Goal: Information Seeking & Learning: Learn about a topic

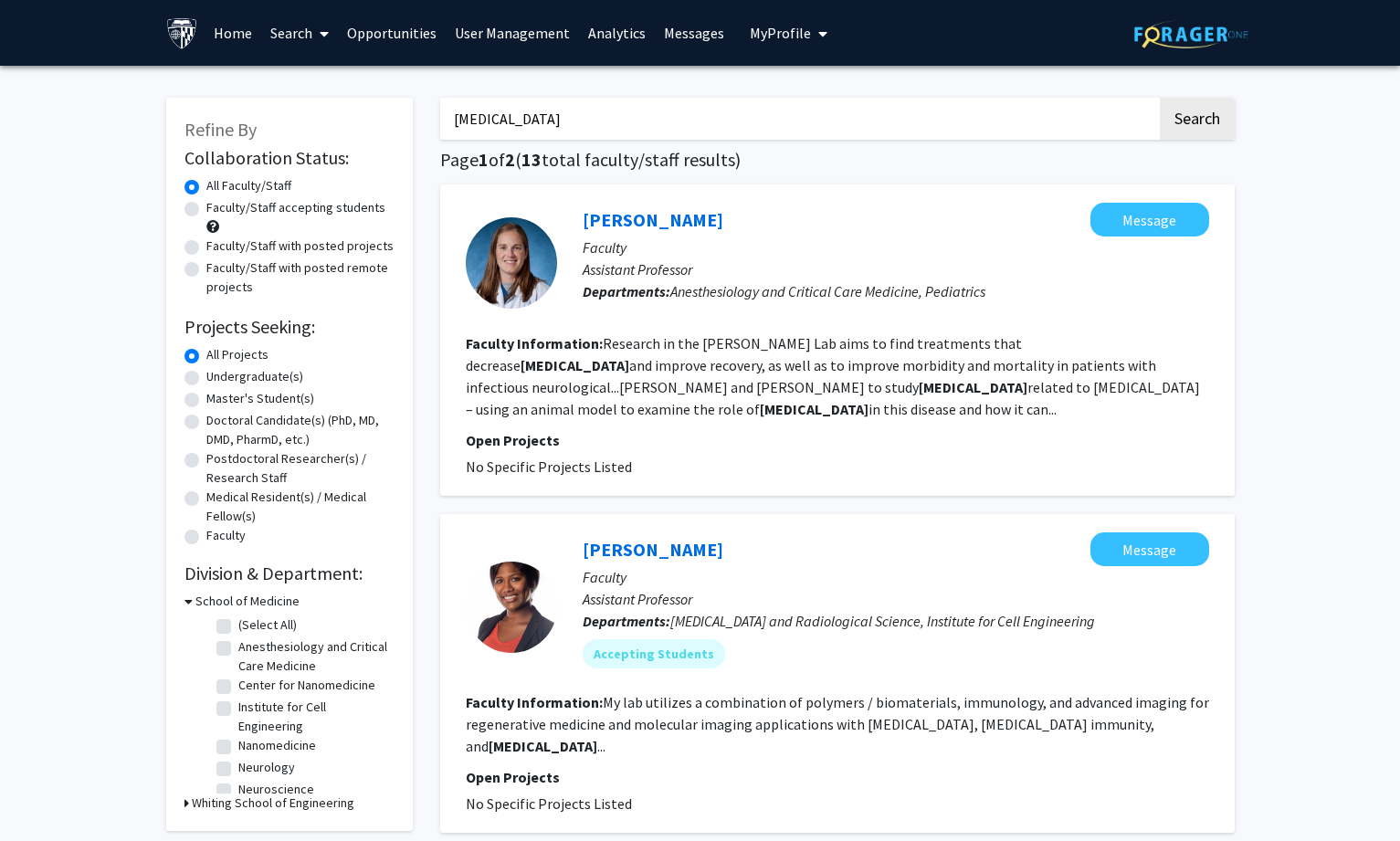
drag, startPoint x: 573, startPoint y: 121, endPoint x: 321, endPoint y: 90, distance: 253.9
type input "[MEDICAL_DATA]"
click at [1160, 98] on button "Search" at bounding box center [1197, 119] width 75 height 42
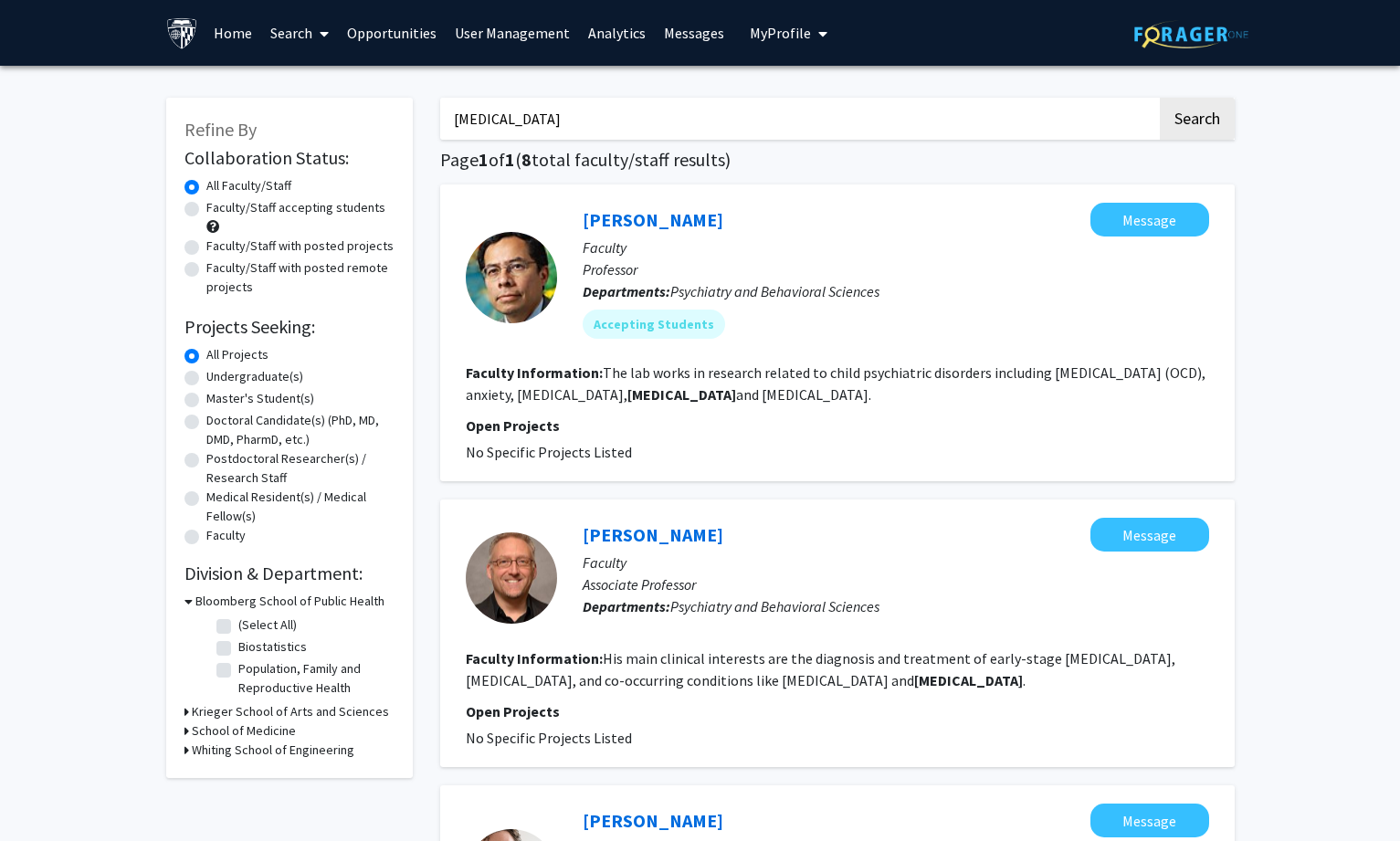
drag, startPoint x: 229, startPoint y: 207, endPoint x: 292, endPoint y: 257, distance: 80.4
click at [229, 207] on label "Faculty/Staff accepting students" at bounding box center [296, 207] width 179 height 19
click at [218, 207] on input "Faculty/Staff accepting students" at bounding box center [212, 204] width 12 height 12
radio input "true"
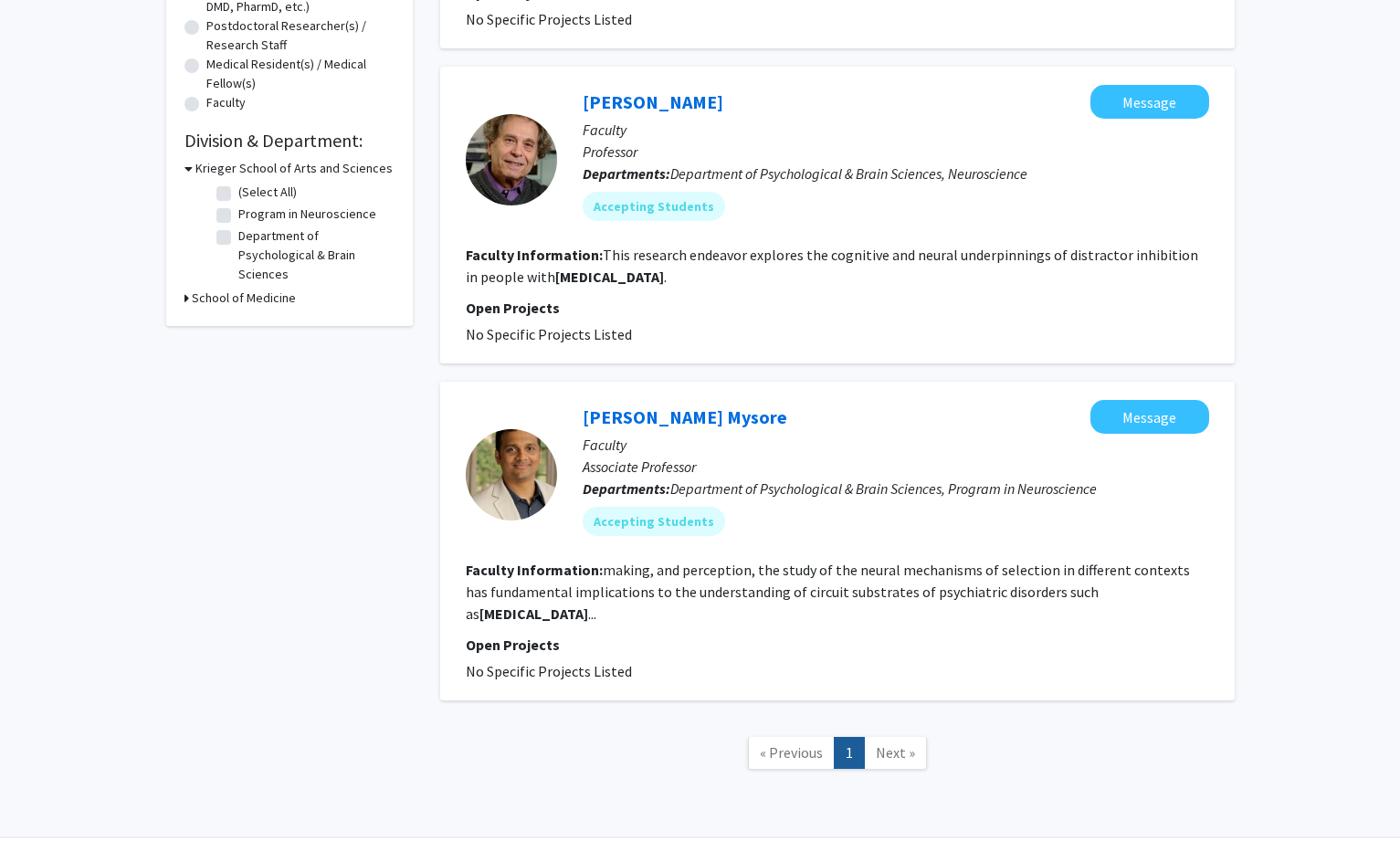
scroll to position [456, 0]
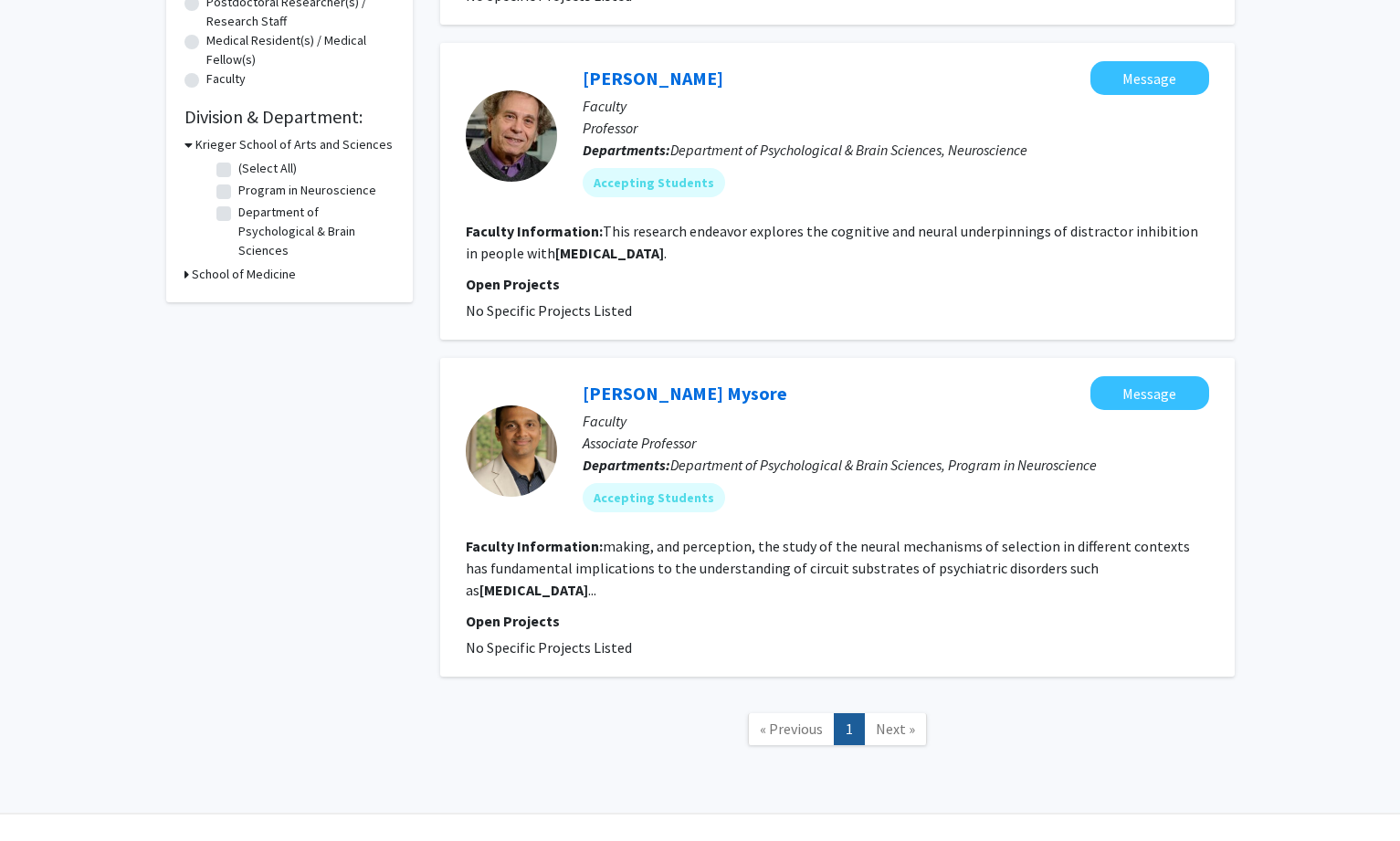
click at [1319, 412] on div "Refine By Collaboration Status: Collaboration Status All Faculty/Staff Collabor…" at bounding box center [700, 216] width 1400 height 1214
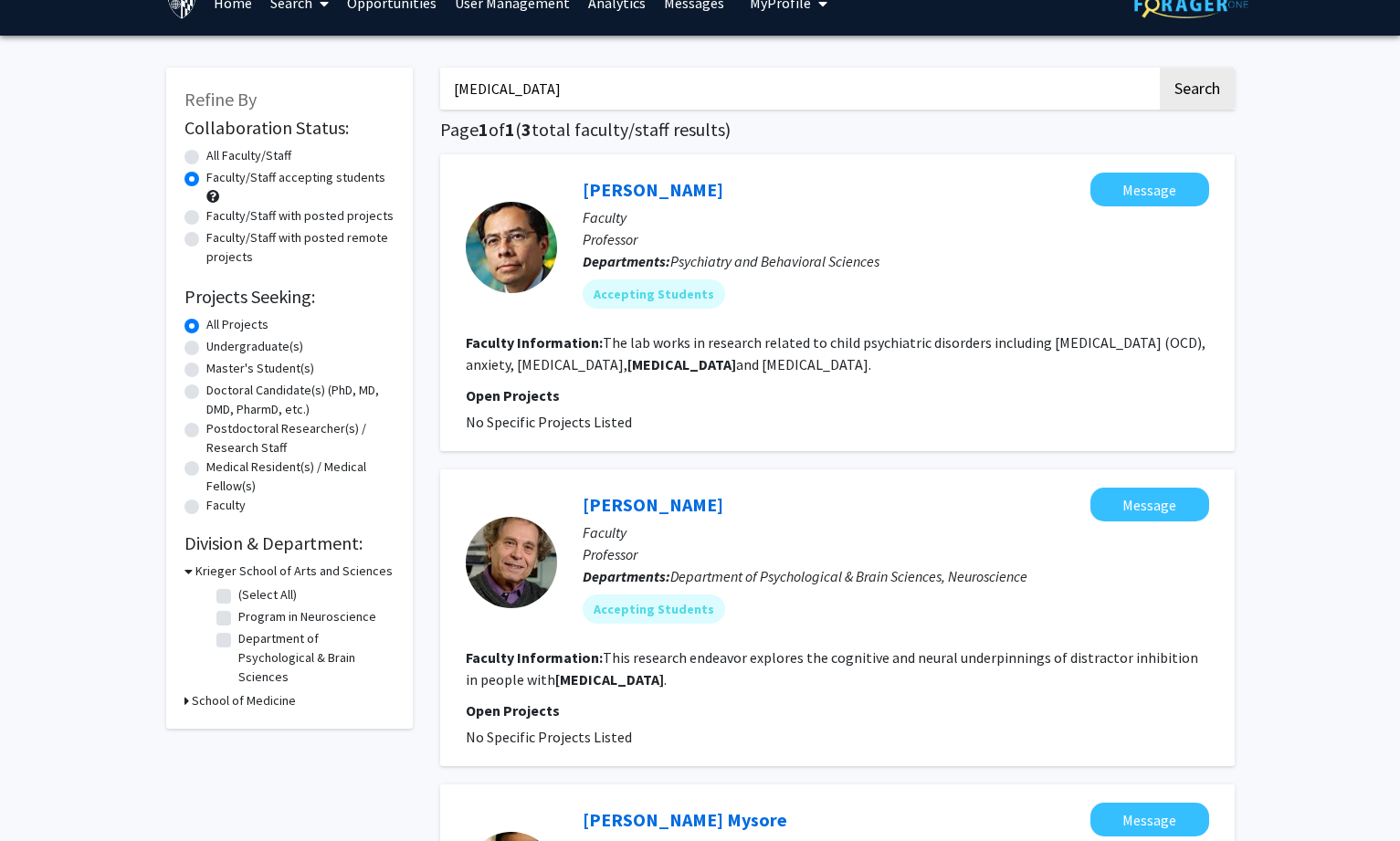
scroll to position [0, 0]
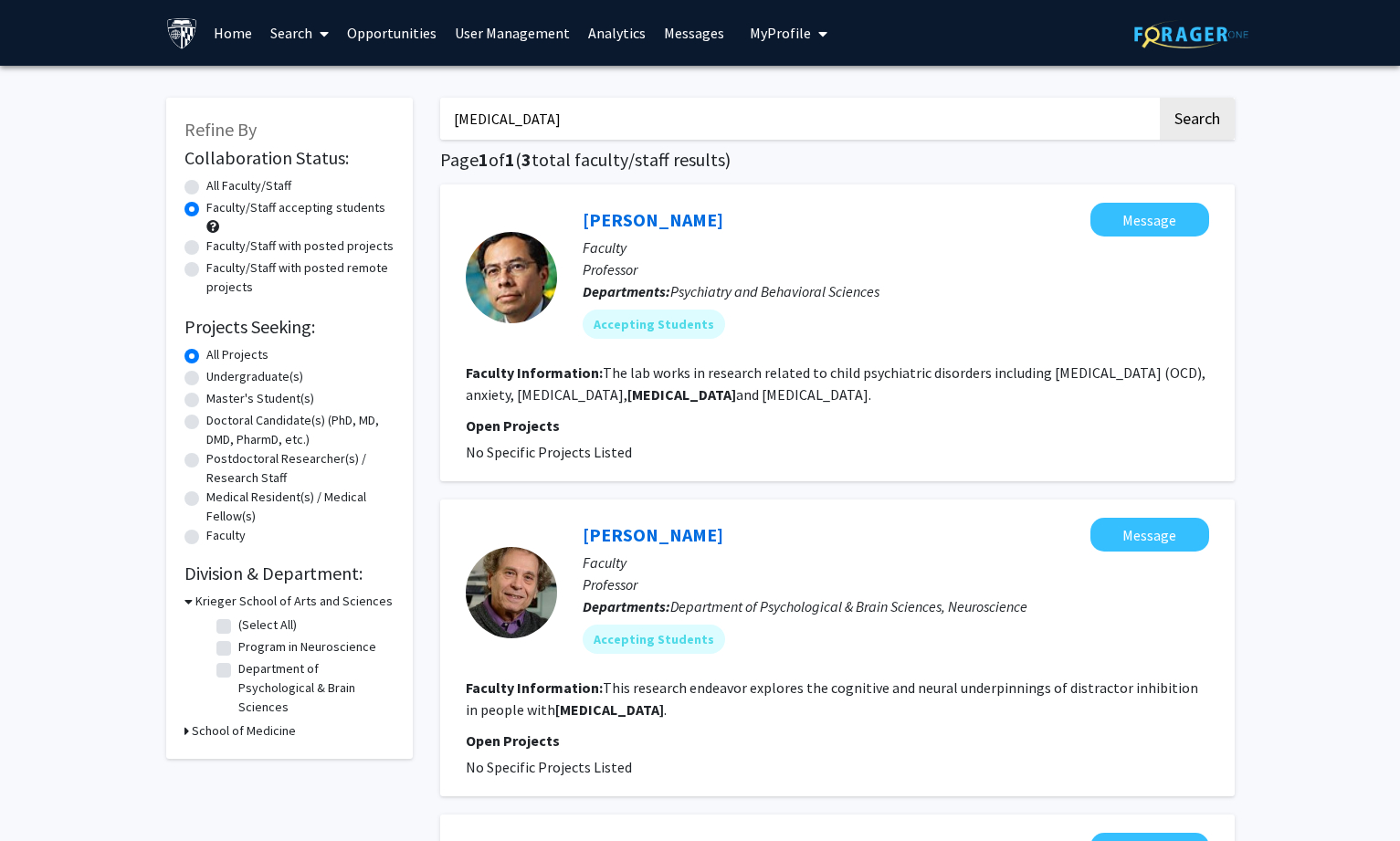
drag, startPoint x: 520, startPoint y: 118, endPoint x: 349, endPoint y: 110, distance: 171.2
click at [349, 110] on div "Refine By Collaboration Status: Collaboration Status All Faculty/Staff Collabor…" at bounding box center [700, 660] width 1096 height 1160
type input "attention"
click at [1160, 98] on button "Search" at bounding box center [1197, 119] width 75 height 42
radio input "true"
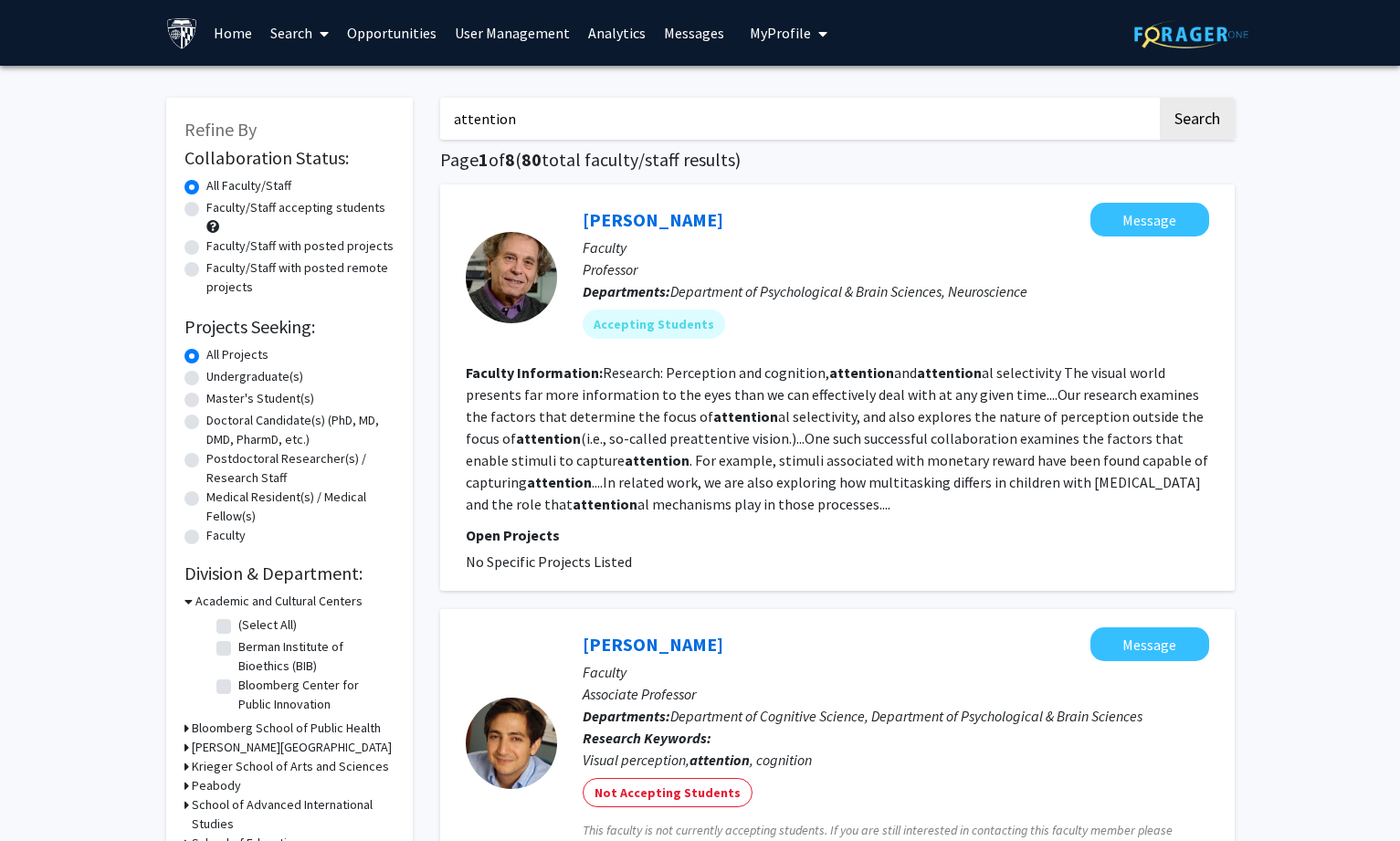
drag, startPoint x: 632, startPoint y: 128, endPoint x: 295, endPoint y: 119, distance: 337.1
type input "climate"
click at [1160, 98] on button "Search" at bounding box center [1197, 119] width 75 height 42
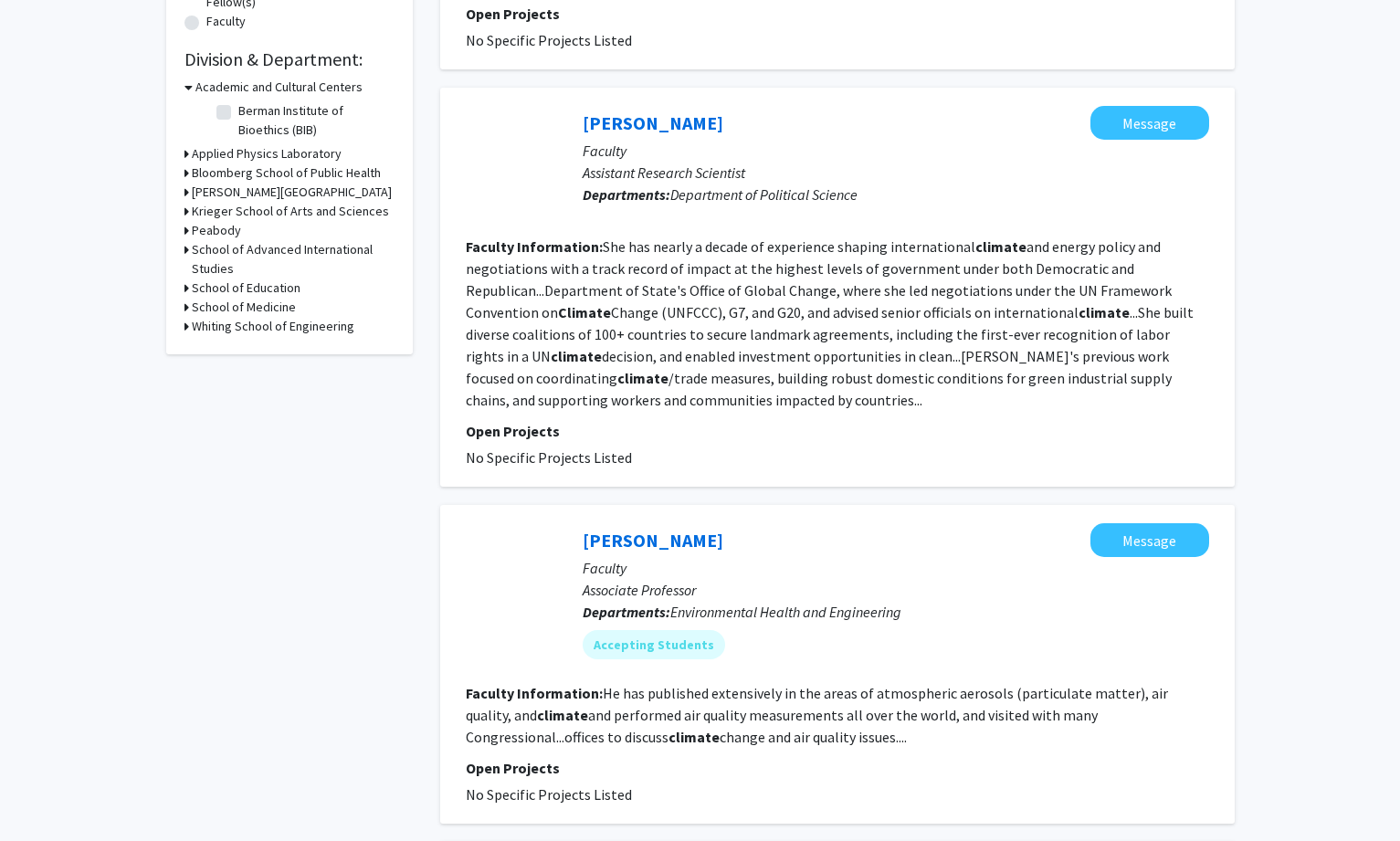
scroll to position [731, 0]
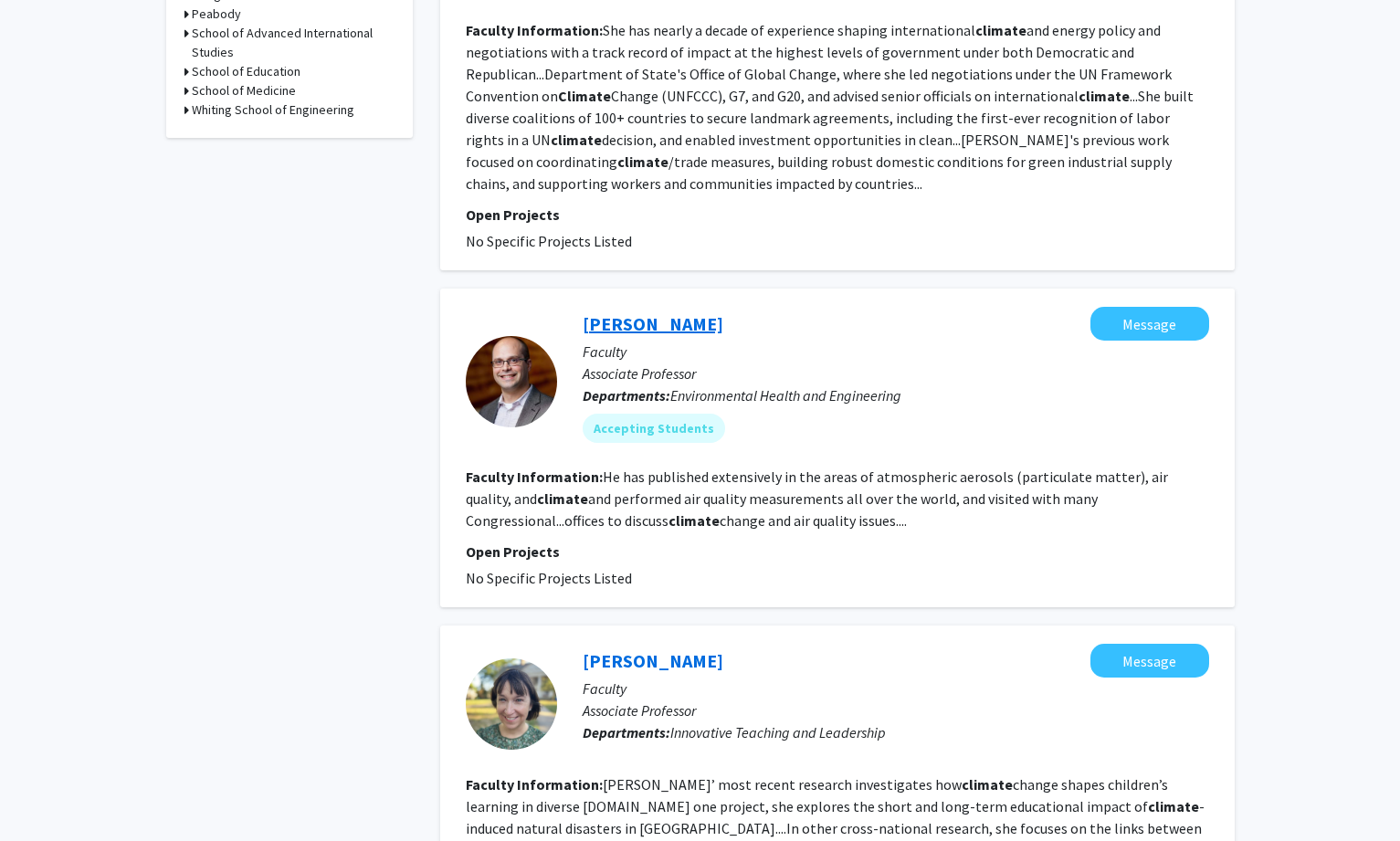
click at [666, 312] on link "[PERSON_NAME]" at bounding box center [653, 324] width 140 height 23
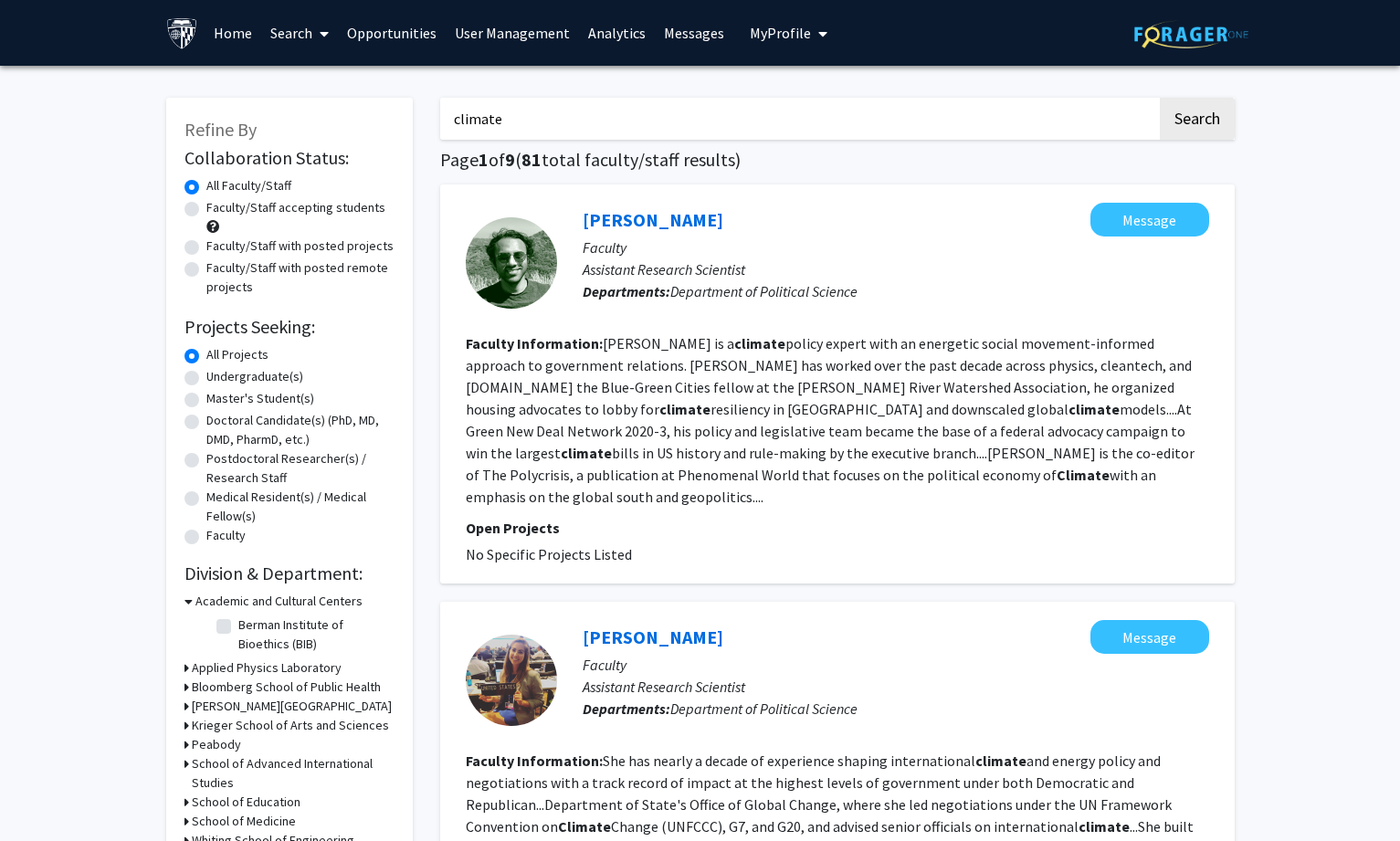
click at [206, 208] on label "Faculty/Staff accepting students" at bounding box center [296, 207] width 179 height 19
click at [206, 208] on input "Faculty/Staff accepting students" at bounding box center [212, 204] width 12 height 12
radio input "true"
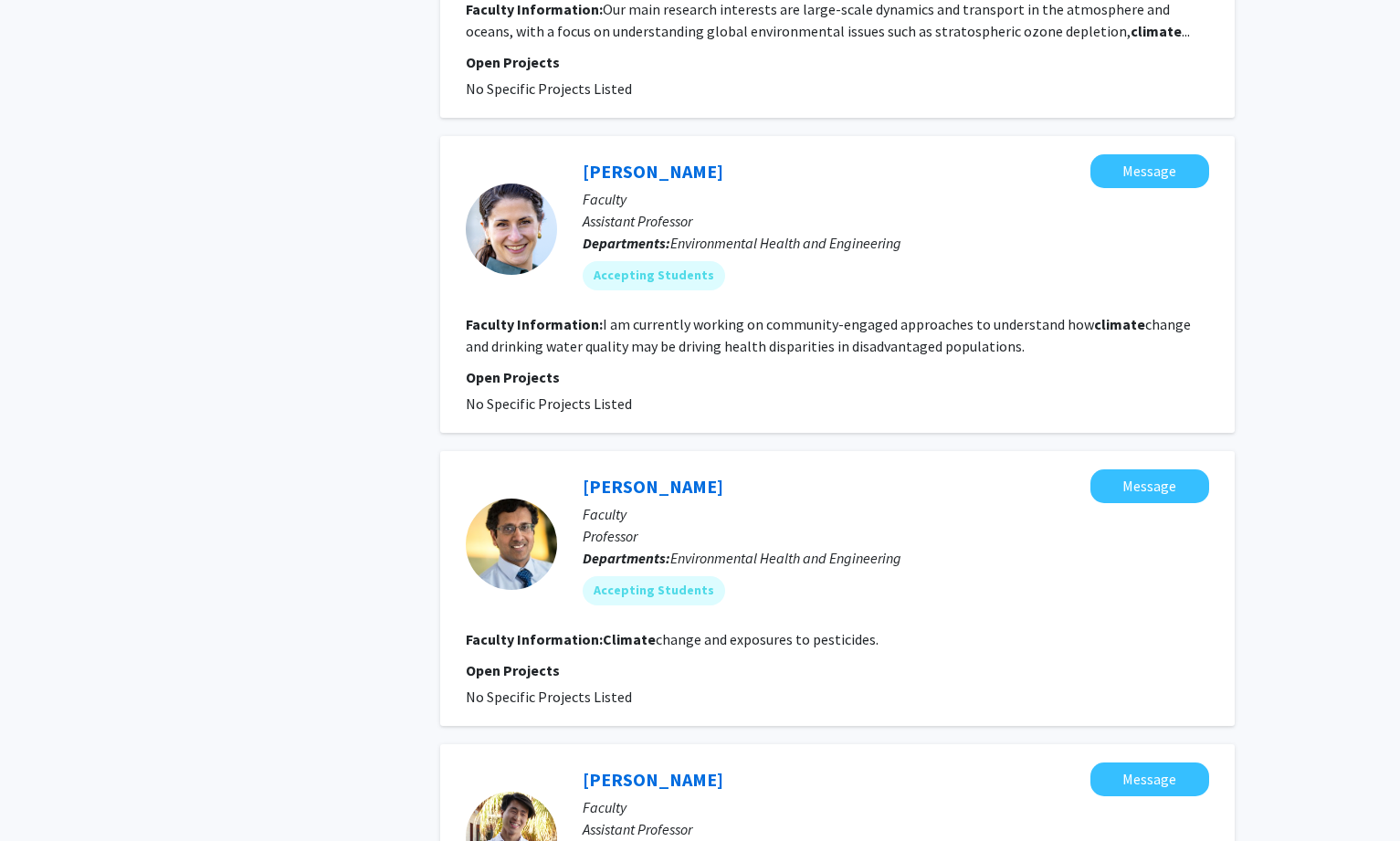
scroll to position [2282, 0]
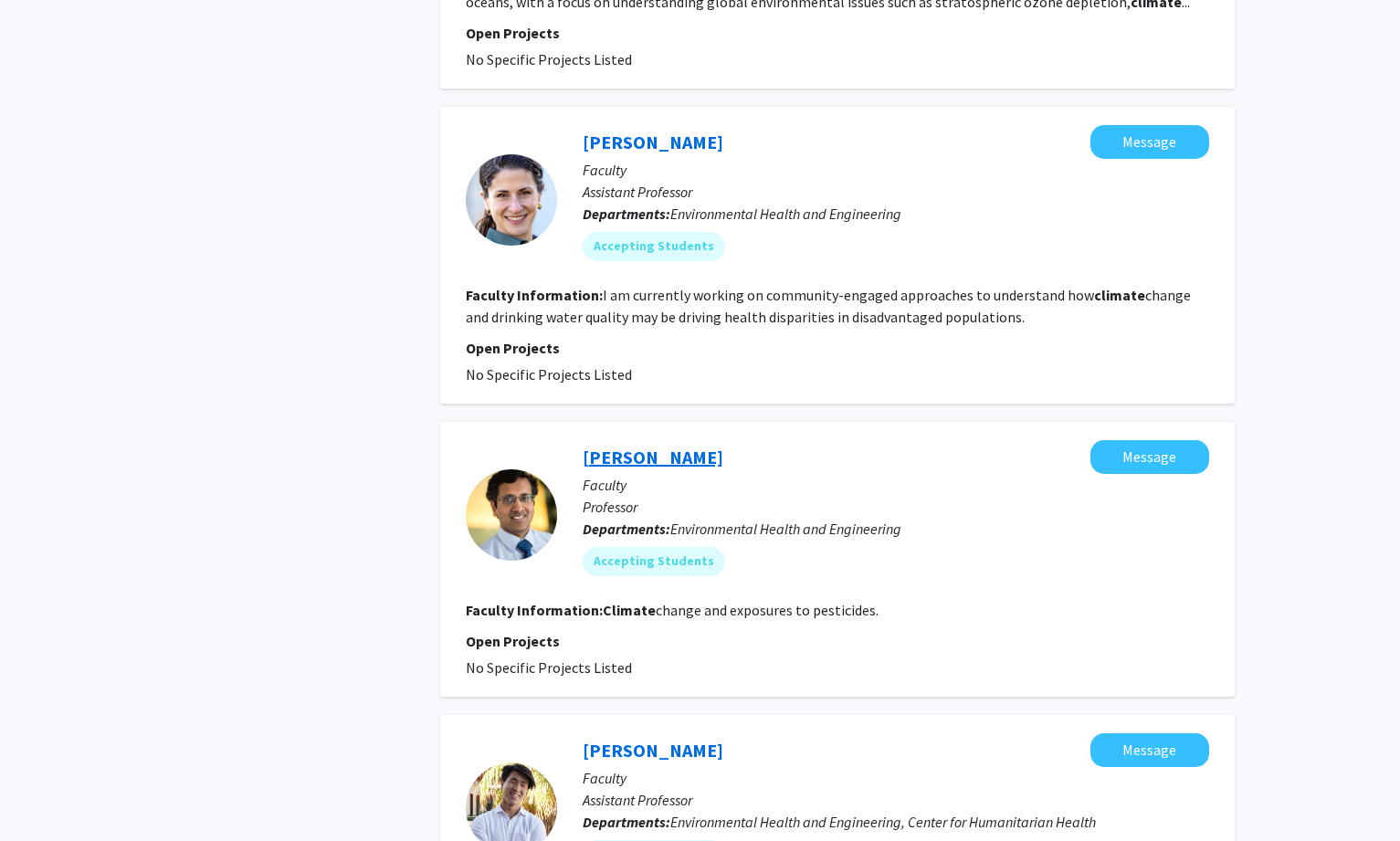
click at [717, 456] on link "[PERSON_NAME]" at bounding box center [653, 457] width 140 height 23
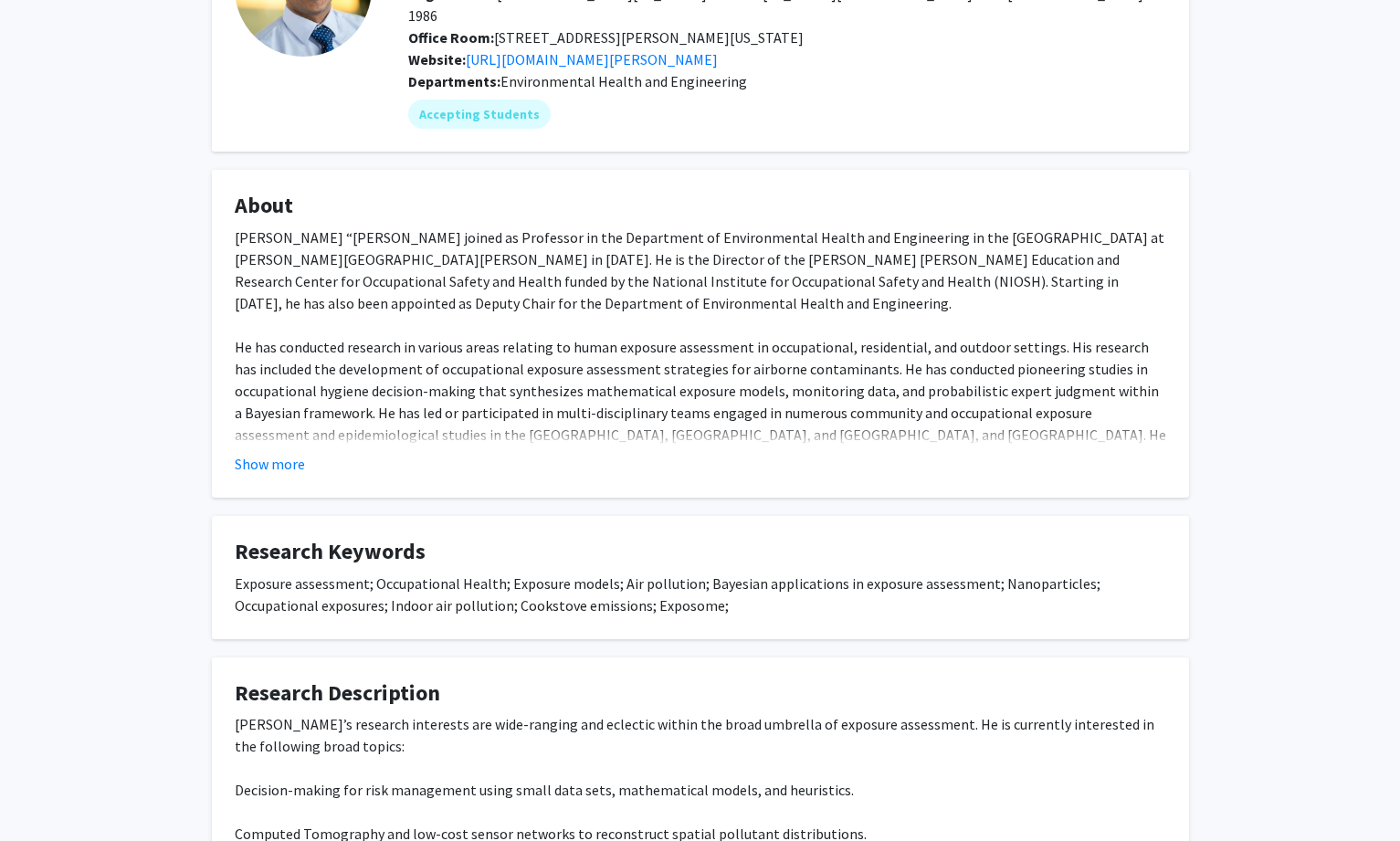
scroll to position [365, 0]
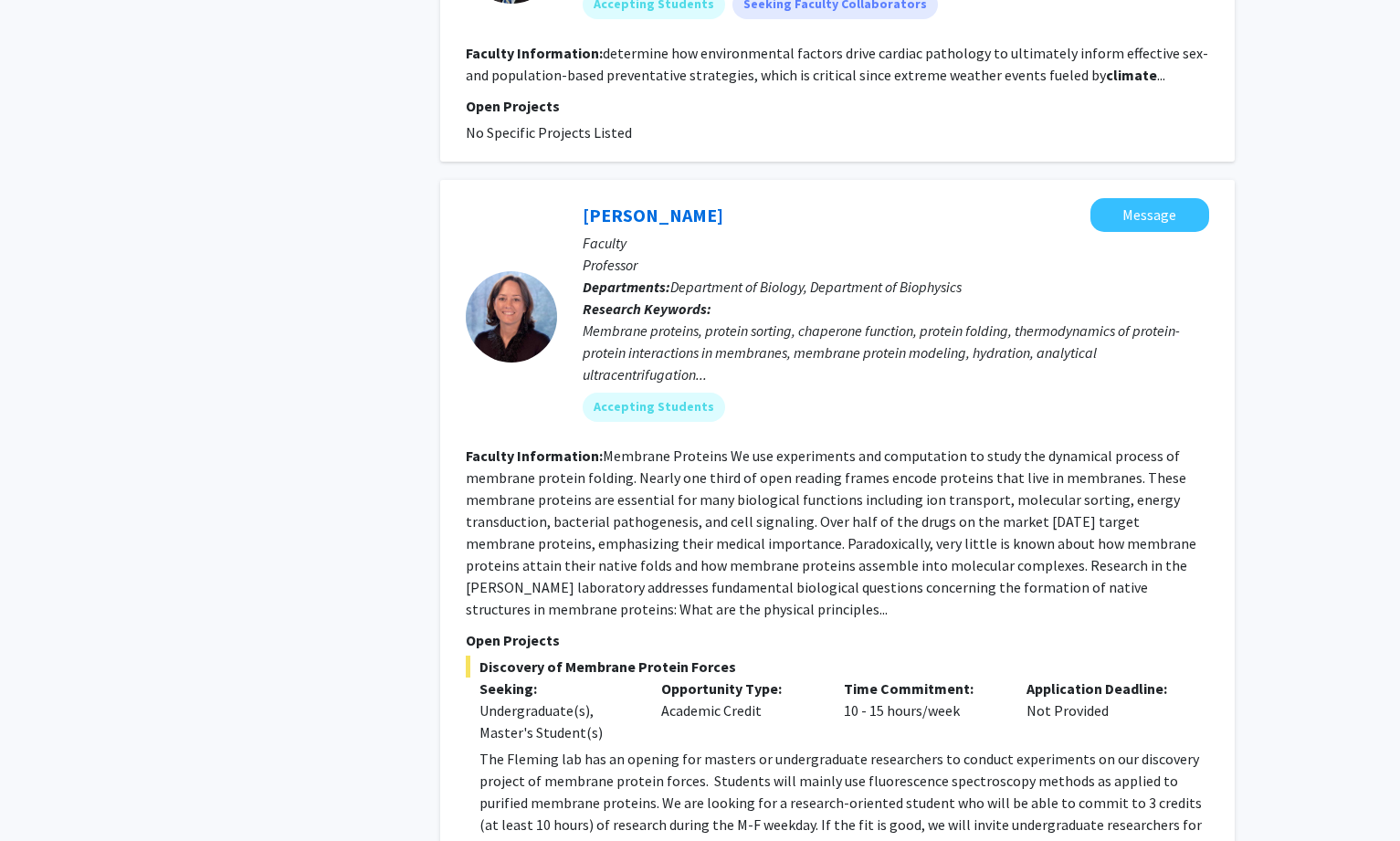
scroll to position [3734, 0]
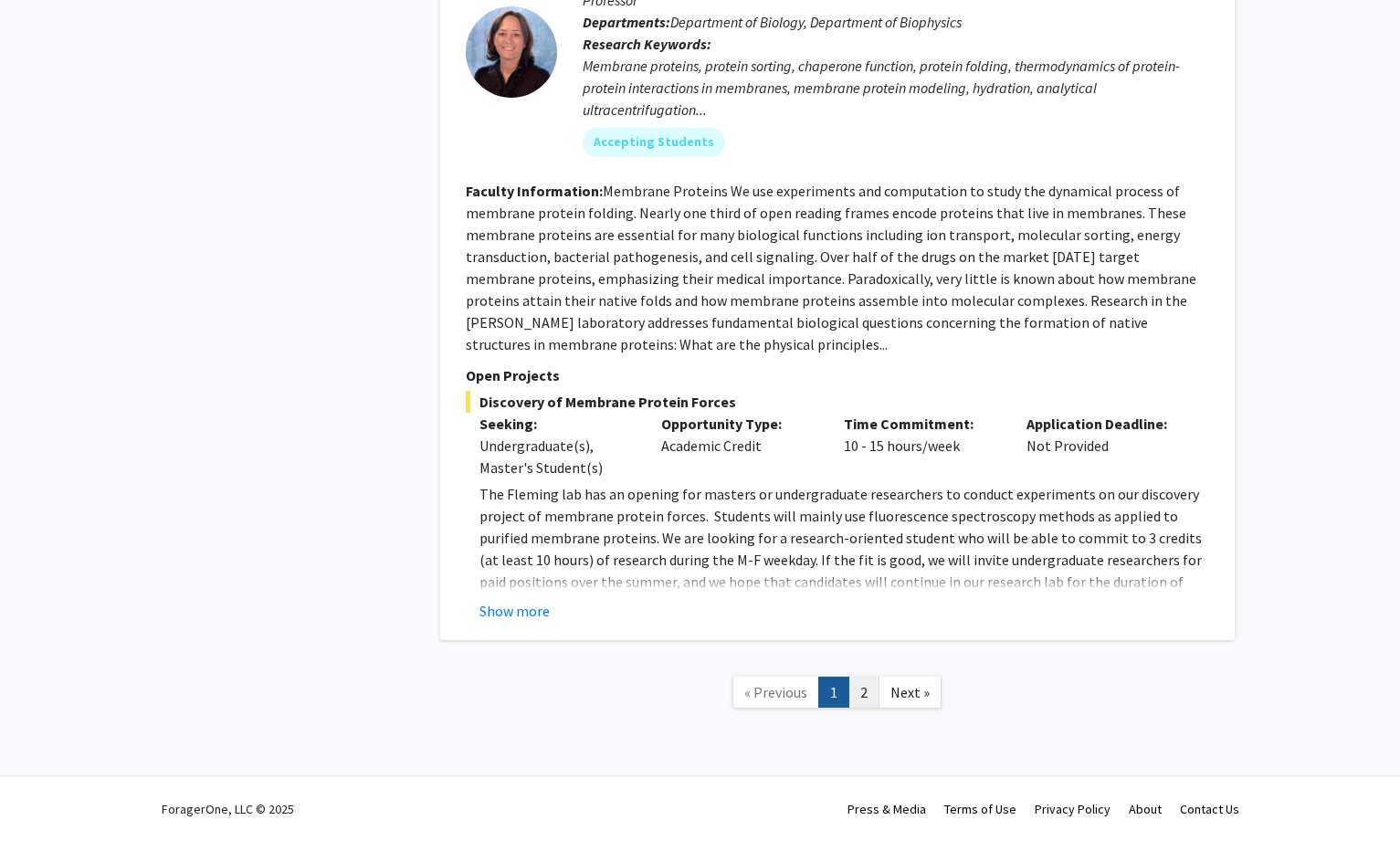
click at [863, 695] on link "2" at bounding box center [863, 692] width 31 height 32
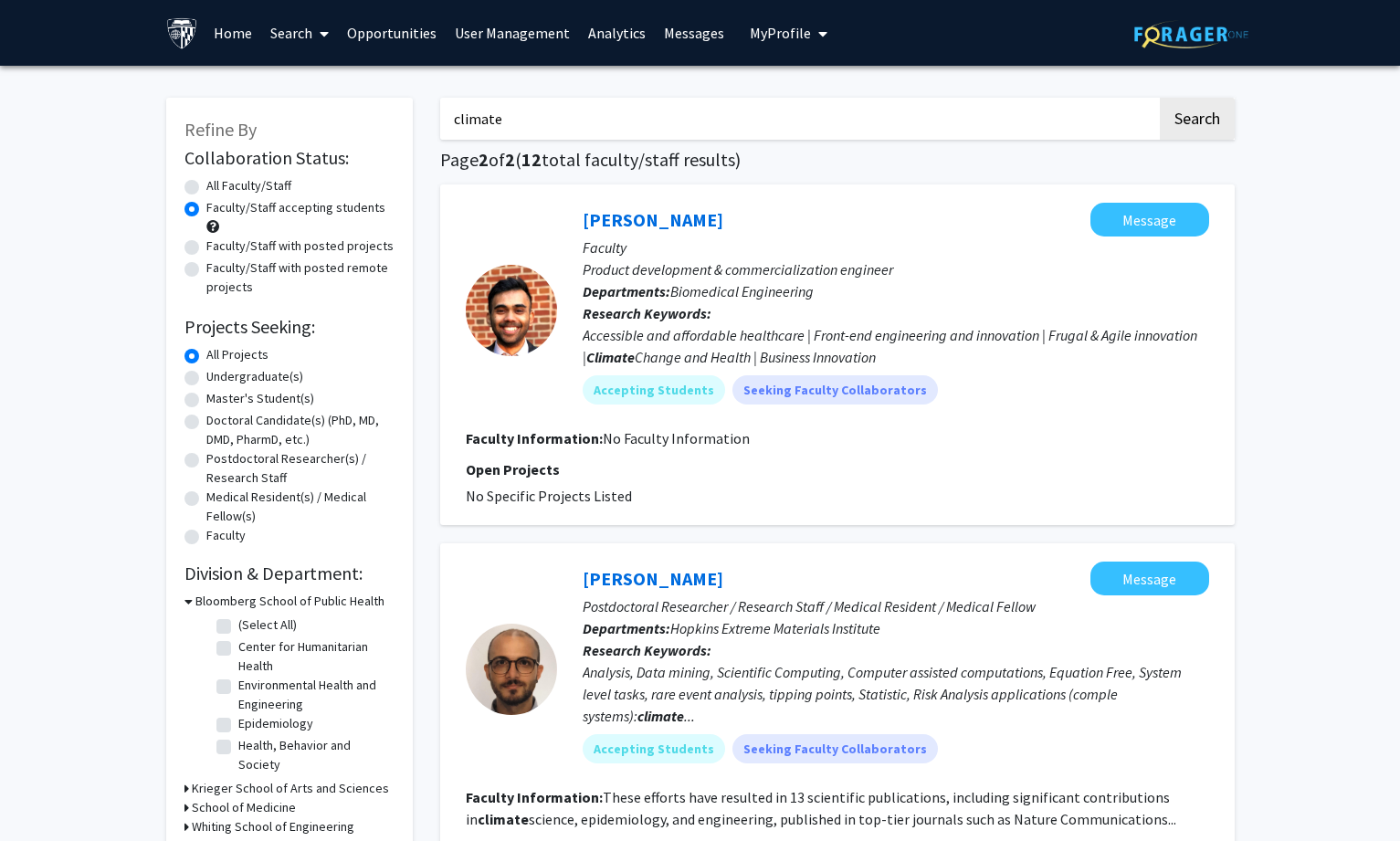
click at [321, 36] on icon at bounding box center [325, 34] width 10 height 14
drag, startPoint x: 318, startPoint y: 84, endPoint x: 1167, endPoint y: 56, distance: 849.5
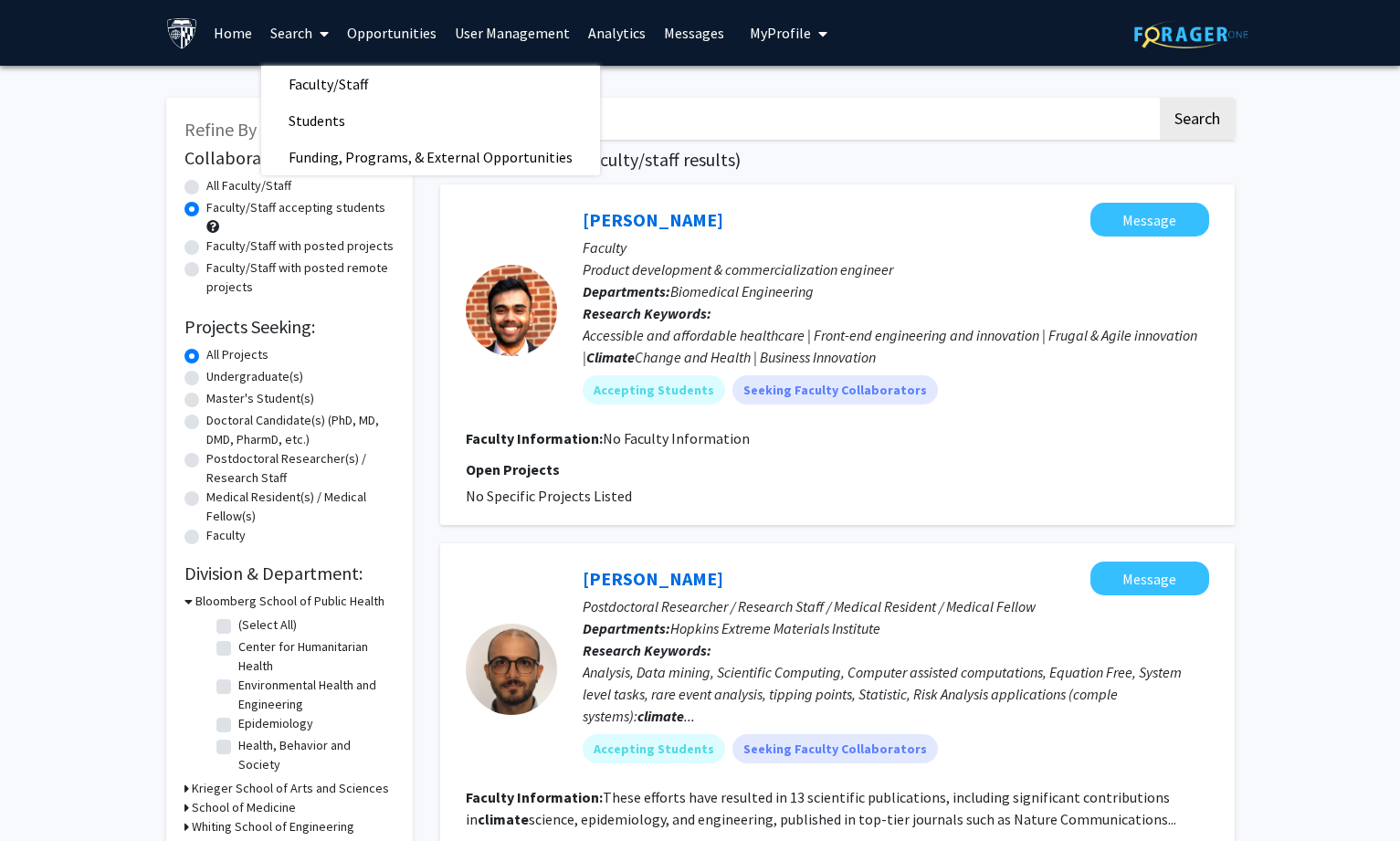
click at [318, 84] on span "Faculty/Staff" at bounding box center [328, 84] width 134 height 36
radio input "true"
